Goal: Check status: Check status

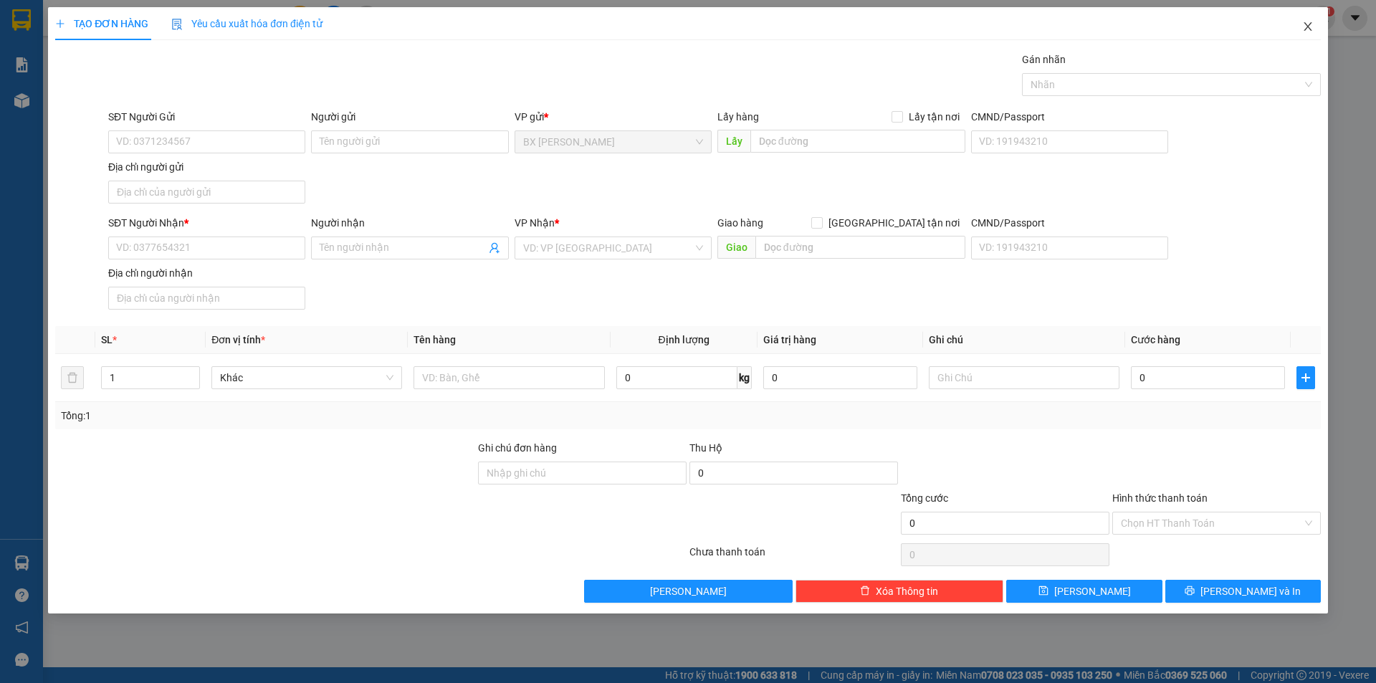
click at [1308, 17] on span "Close" at bounding box center [1307, 27] width 40 height 40
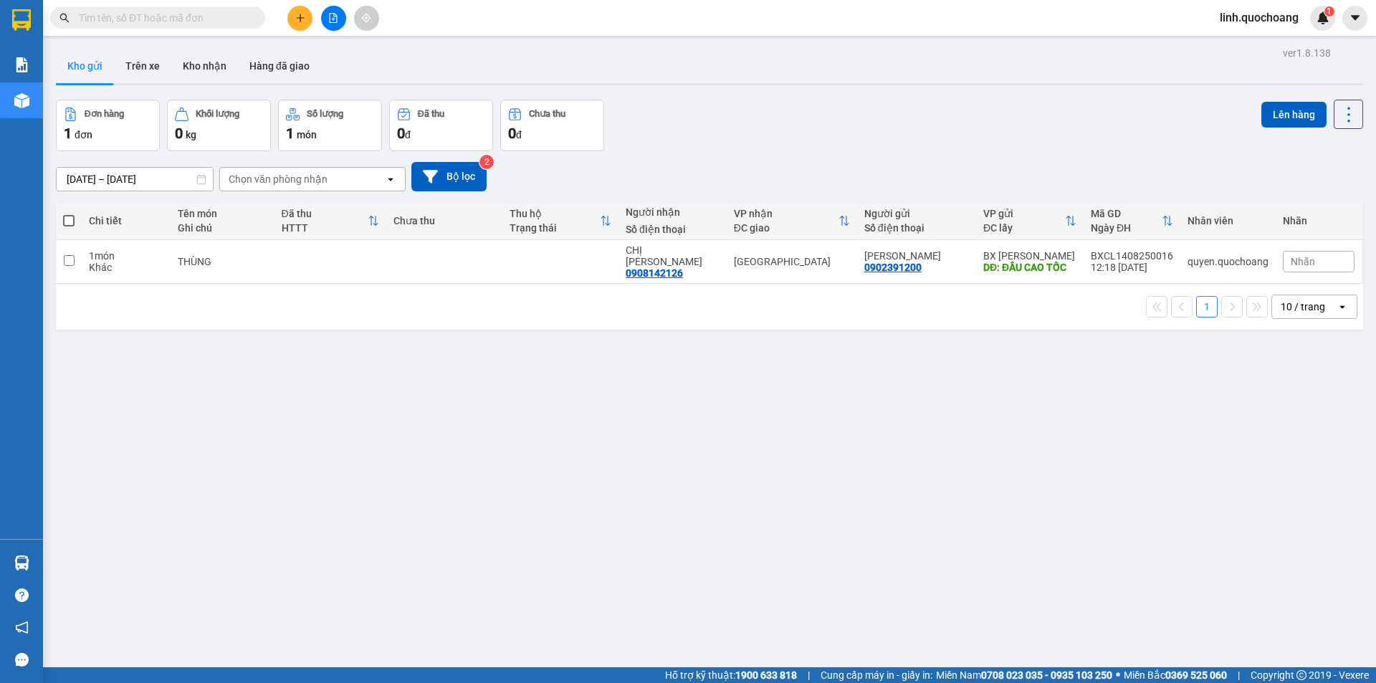
click at [521, 236] on th "Thu hộ Trạng thái" at bounding box center [560, 221] width 116 height 38
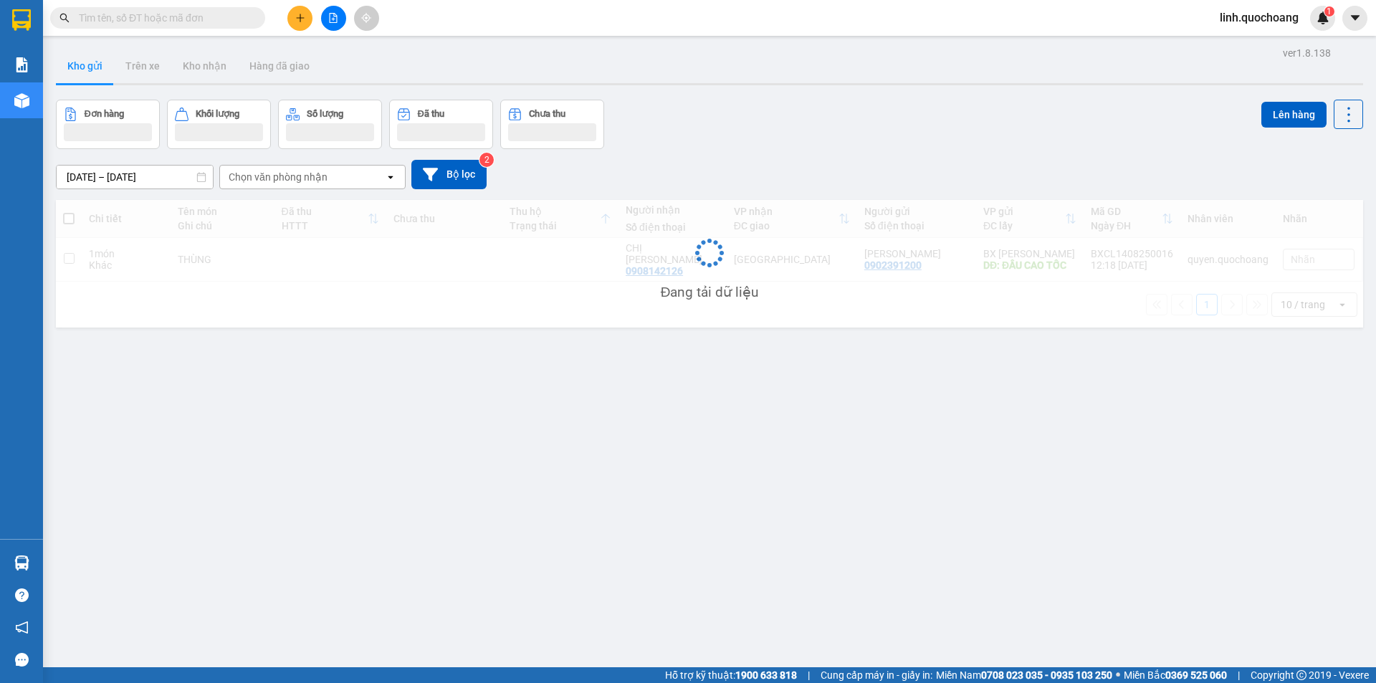
click at [527, 248] on div "Đang tải dữ liệu" at bounding box center [709, 264] width 1307 height 128
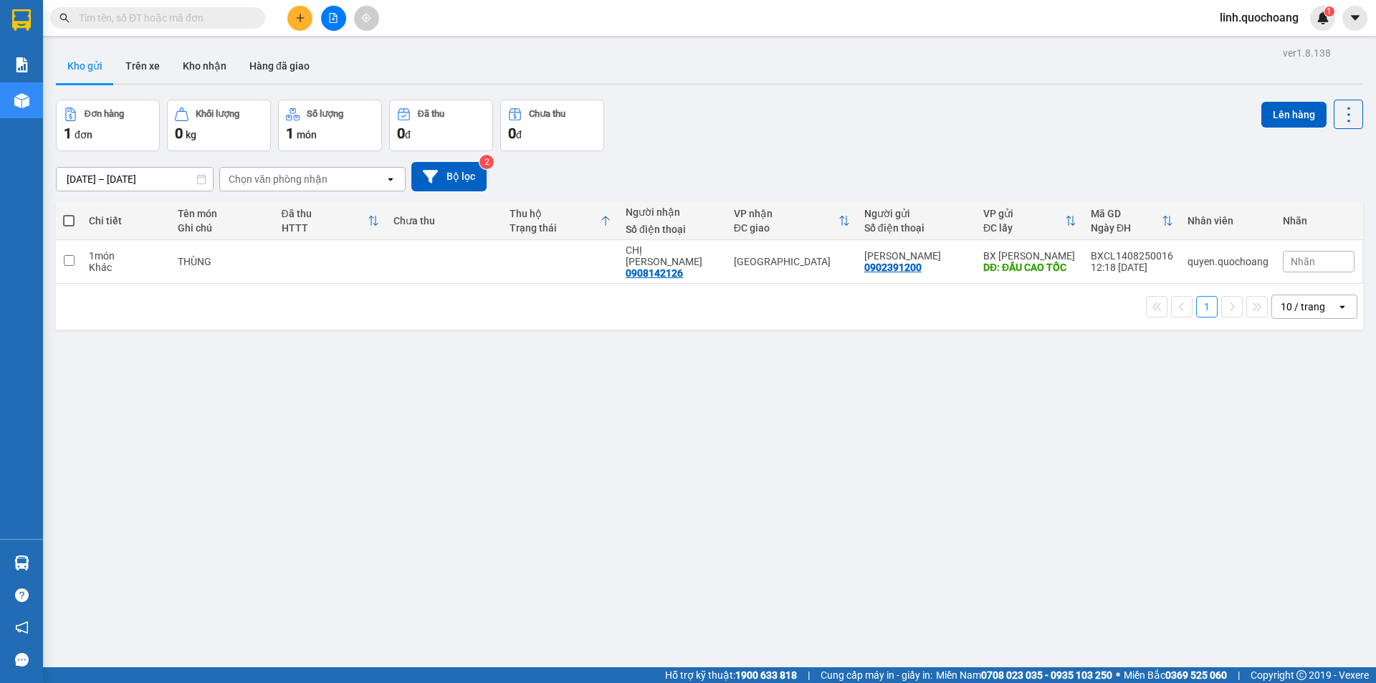
click at [585, 214] on div "Thu hộ" at bounding box center [554, 213] width 90 height 11
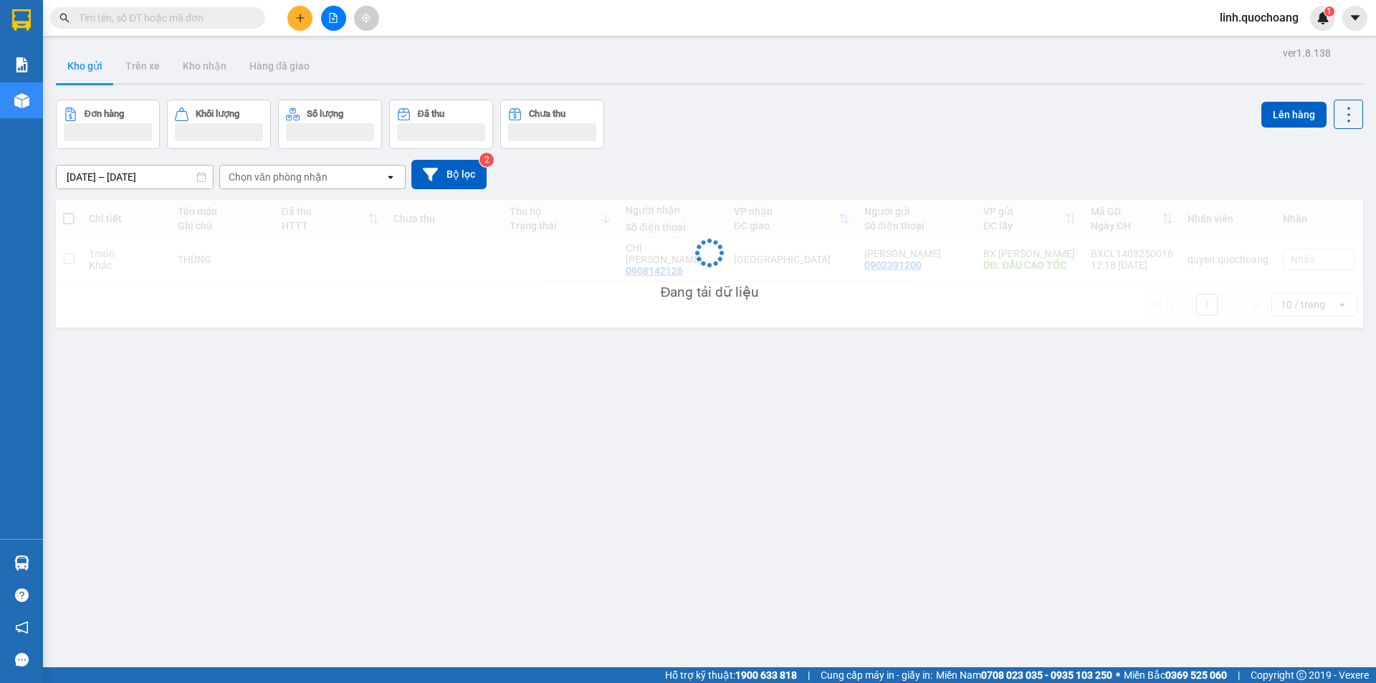
click at [586, 245] on div "Đang tải dữ liệu" at bounding box center [709, 264] width 1307 height 128
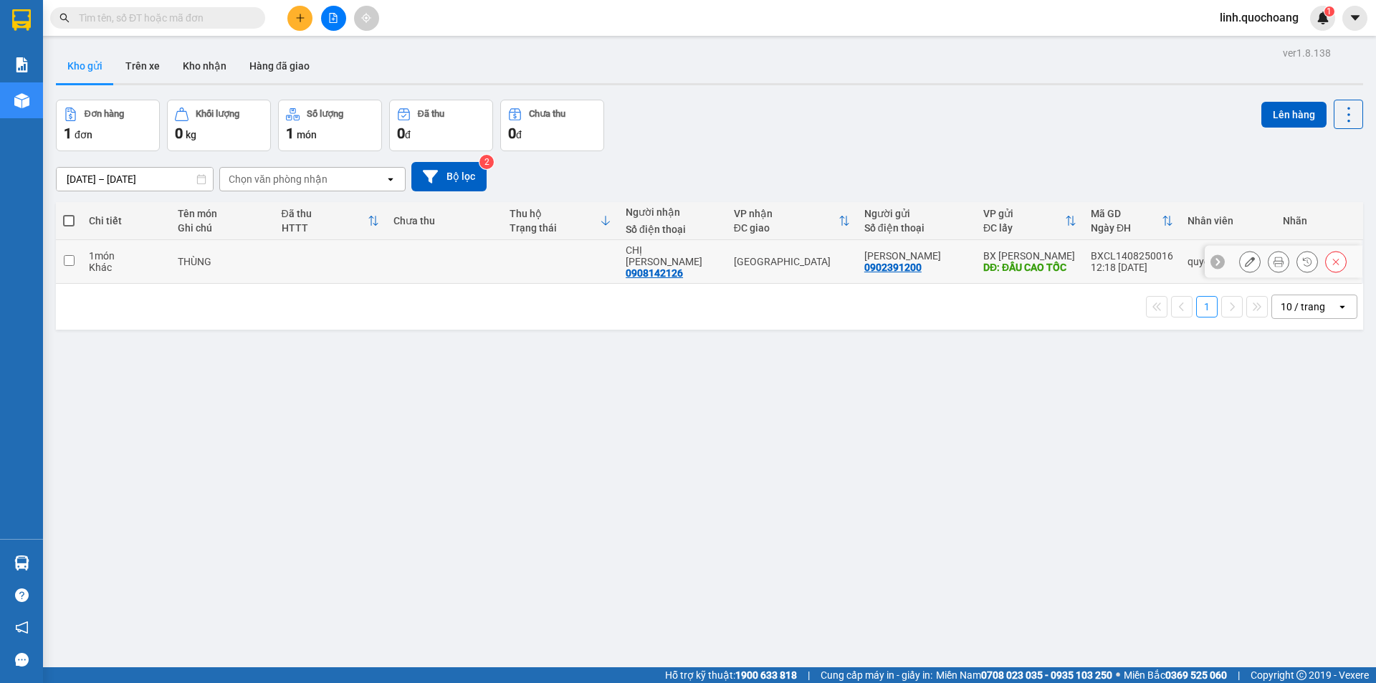
click at [606, 249] on td at bounding box center [560, 262] width 116 height 44
checkbox input "true"
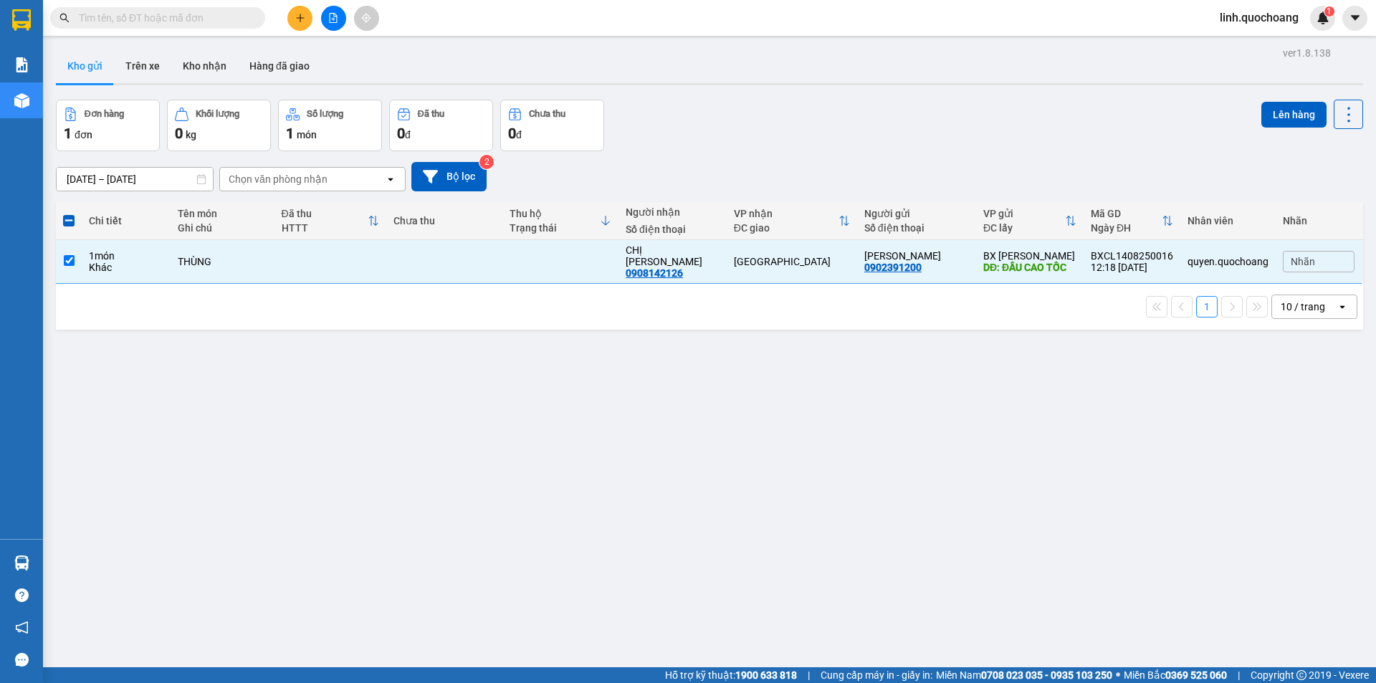
click at [1293, 85] on div "Kho gửi Trên xe Kho nhận Hàng đã giao" at bounding box center [709, 67] width 1307 height 37
drag, startPoint x: 1289, startPoint y: 95, endPoint x: 1266, endPoint y: 103, distance: 24.5
click at [1270, 102] on div "ver 1.8.138 Kho gửi Trên xe Kho nhận Hàng đã giao Đơn hàng 1 đơn Khối lượng 0 k…" at bounding box center [709, 384] width 1318 height 683
